Goal: Transaction & Acquisition: Book appointment/travel/reservation

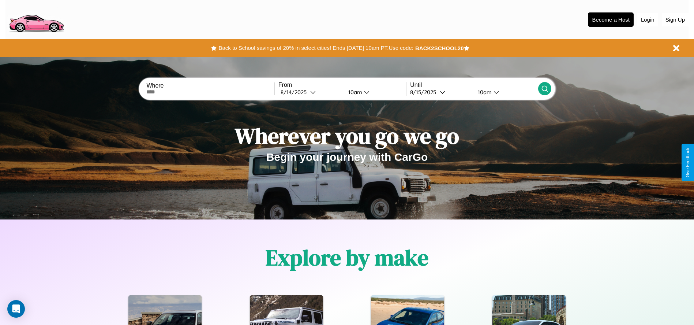
click at [316, 48] on button "Back to School savings of 20% in select cities! Ends [DATE] 10am PT. Use code:" at bounding box center [316, 48] width 198 height 10
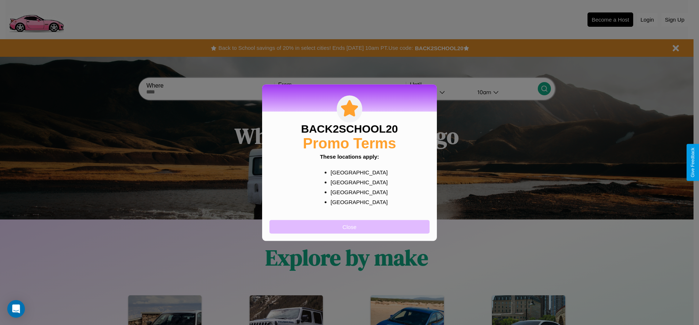
click at [350, 226] on button "Close" at bounding box center [350, 227] width 160 height 14
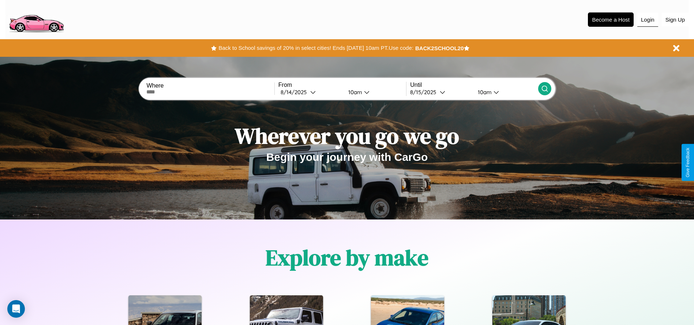
click at [648, 19] on button "Login" at bounding box center [647, 20] width 21 height 14
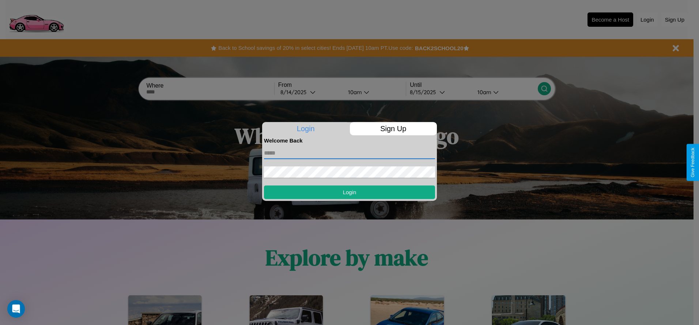
click at [350, 153] on input "text" at bounding box center [349, 153] width 171 height 12
type input "**********"
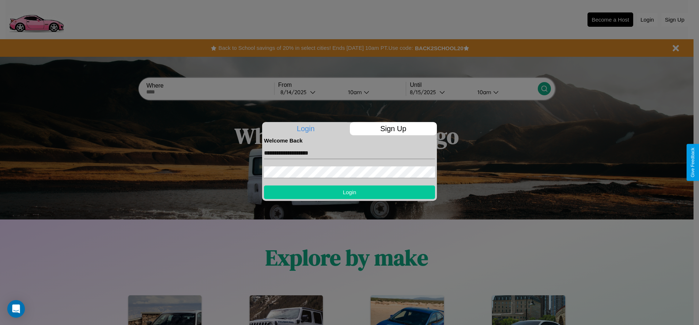
click at [350, 192] on button "Login" at bounding box center [349, 192] width 171 height 14
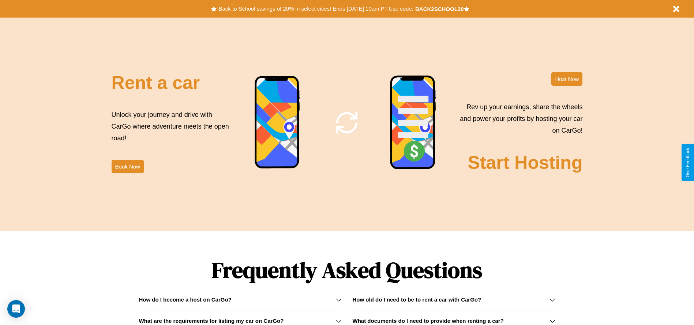
scroll to position [885, 0]
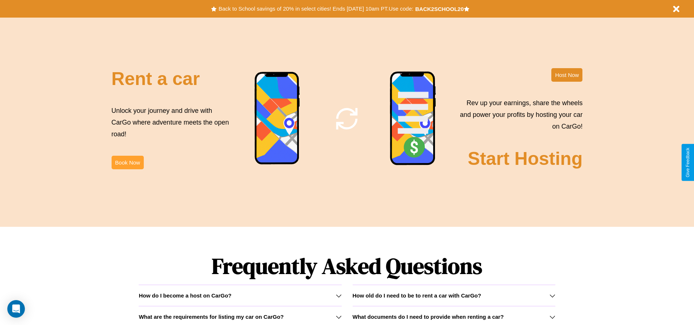
click at [127, 162] on button "Book Now" at bounding box center [128, 162] width 32 height 14
